Goal: Task Accomplishment & Management: Use online tool/utility

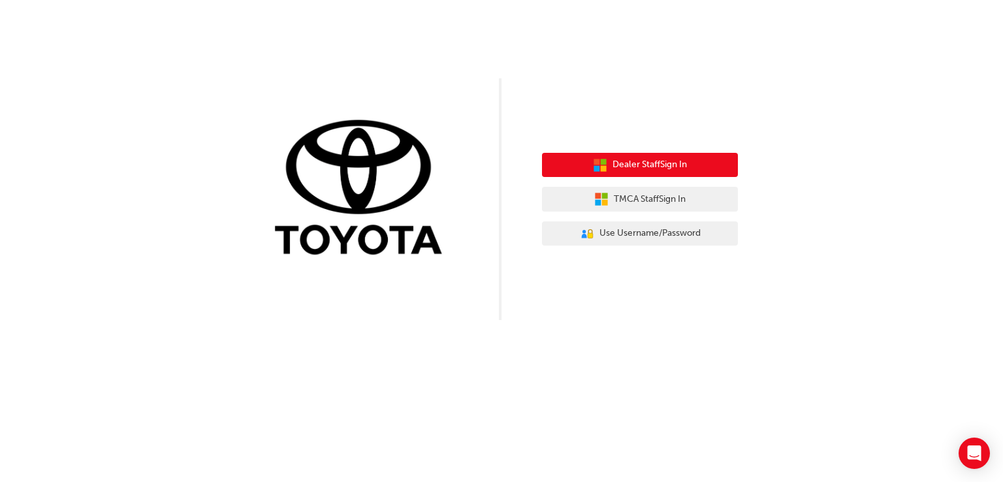
click at [612, 166] on span "Dealer Staff Sign In" at bounding box center [649, 164] width 74 height 15
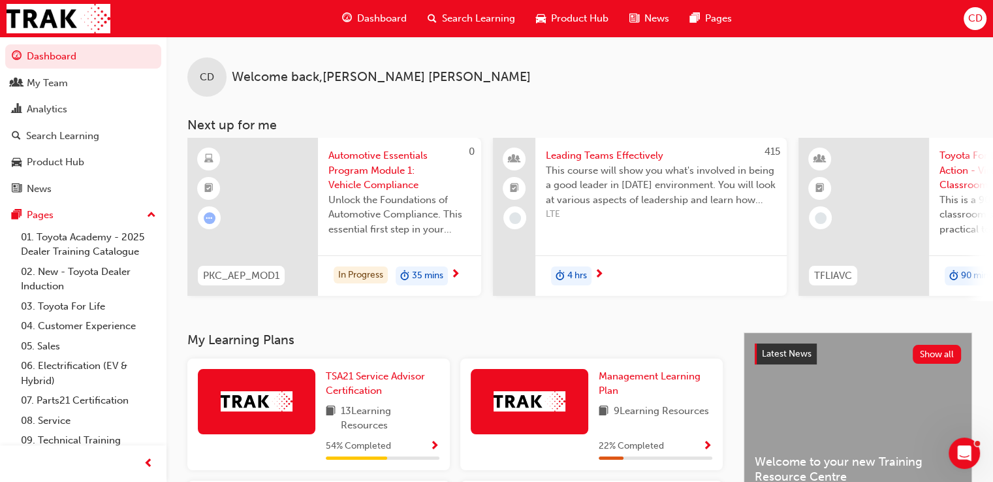
click at [450, 19] on span "Search Learning" at bounding box center [478, 18] width 73 height 15
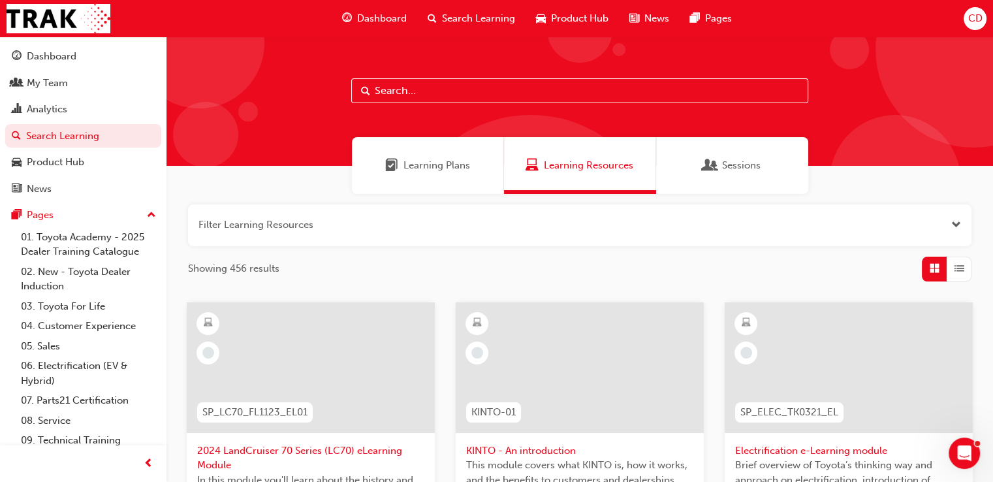
click at [751, 157] on div "Sessions" at bounding box center [732, 165] width 152 height 57
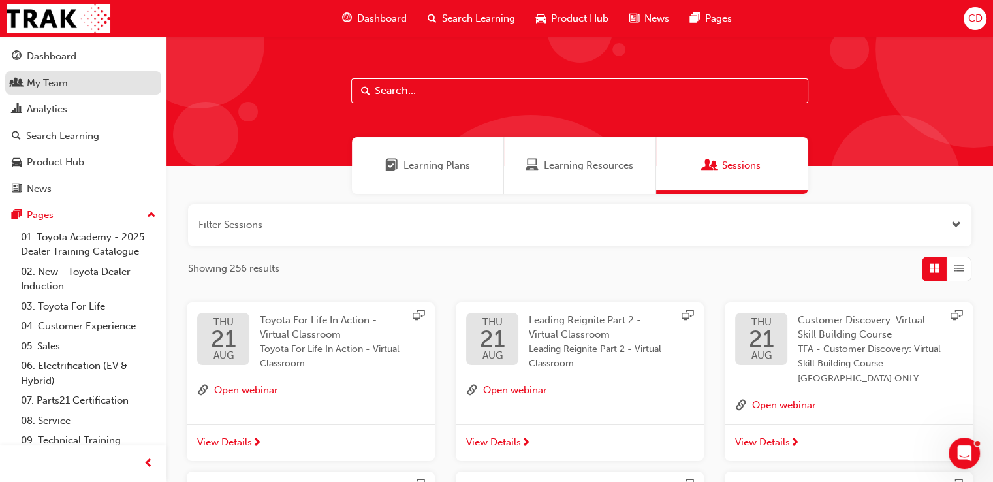
click at [23, 90] on div "My Team" at bounding box center [83, 83] width 143 height 16
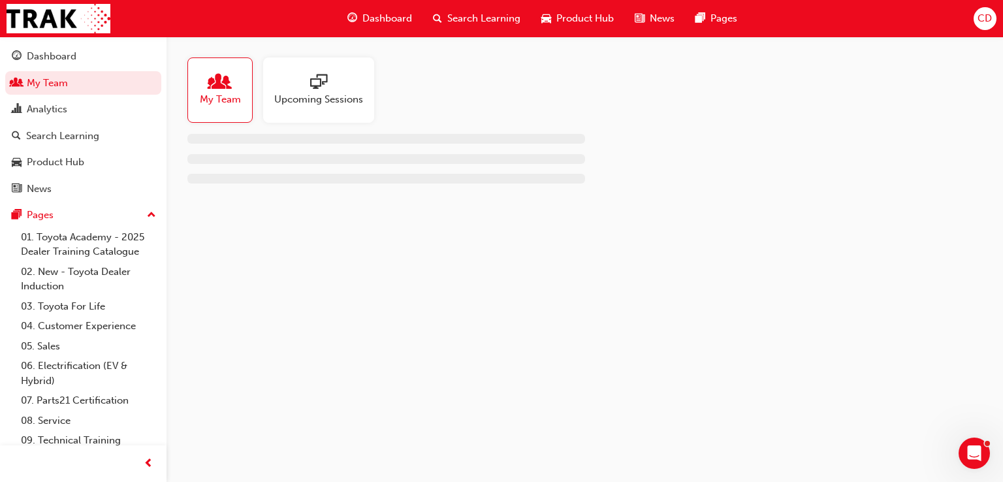
click at [317, 97] on span "Upcoming Sessions" at bounding box center [318, 99] width 89 height 15
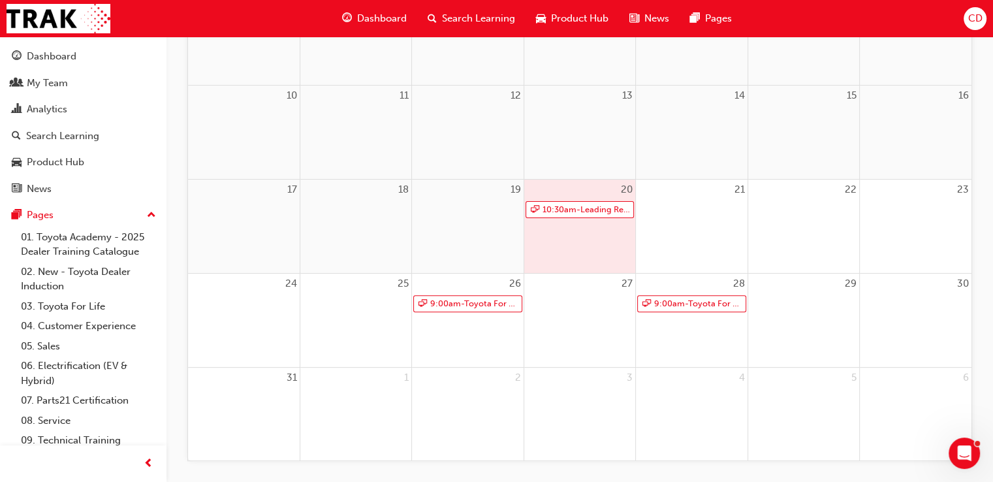
scroll to position [334, 0]
click at [580, 212] on link "10:30am - Leading Reignite Part 2 - Virtual Classroom" at bounding box center [579, 209] width 108 height 18
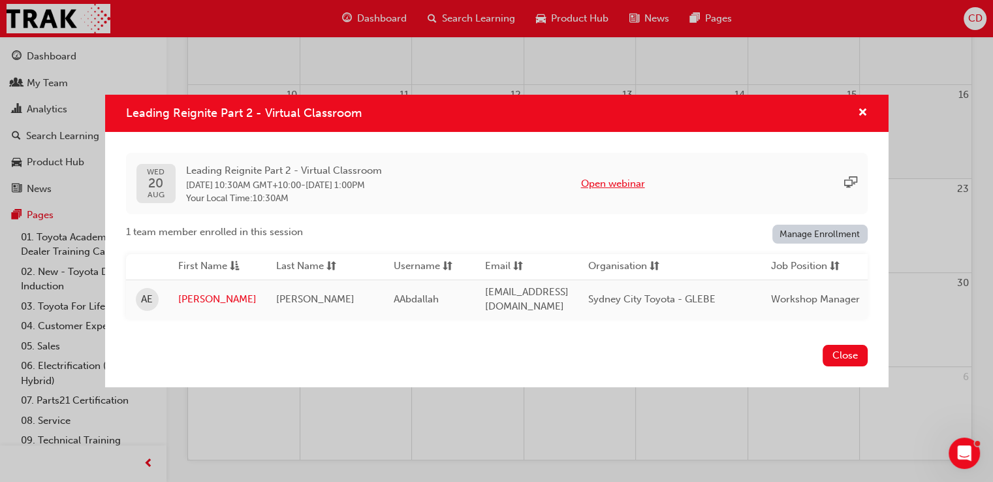
click at [616, 178] on button "Open webinar" at bounding box center [613, 183] width 64 height 15
